Goal: Navigation & Orientation: Find specific page/section

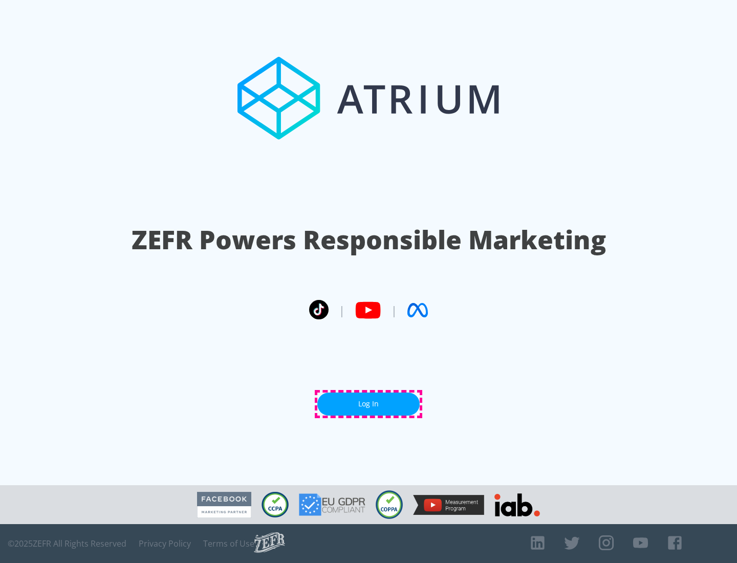
click at [369, 404] on link "Log In" at bounding box center [368, 404] width 102 height 23
